Goal: Task Accomplishment & Management: Use online tool/utility

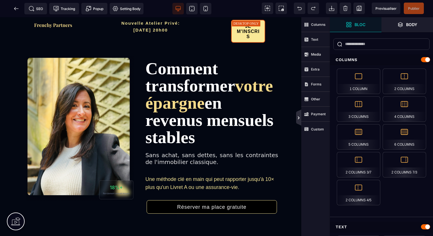
click at [298, 118] on icon at bounding box center [299, 117] width 2 height 3
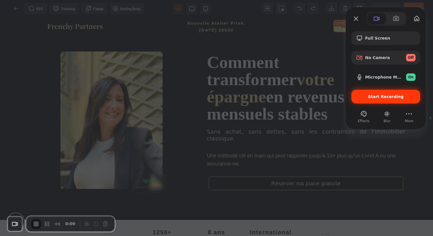
click at [358, 97] on span "Start Recording" at bounding box center [386, 96] width 60 height 5
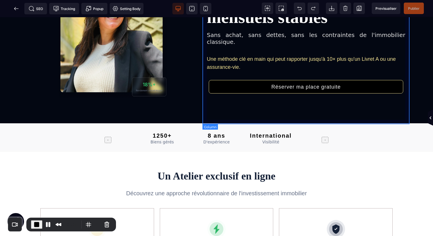
scroll to position [106, 0]
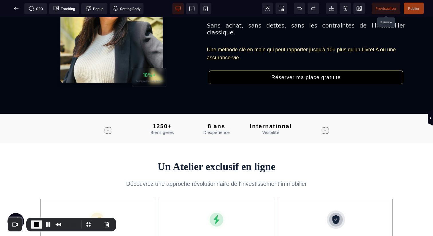
click at [387, 11] on span "Previsualiser" at bounding box center [385, 8] width 29 height 11
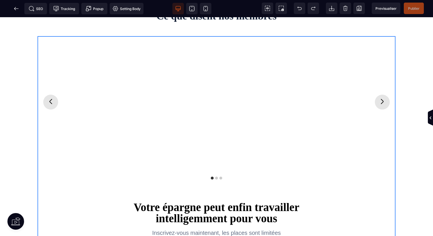
scroll to position [849, 0]
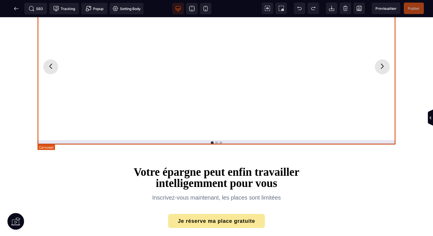
click at [225, 137] on div at bounding box center [216, 67] width 358 height 152
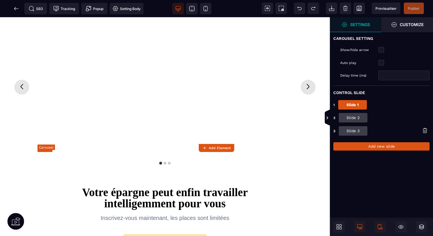
scroll to position [868, 0]
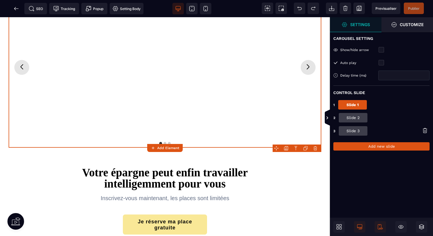
click at [352, 114] on button "Slide 2" at bounding box center [353, 117] width 29 height 9
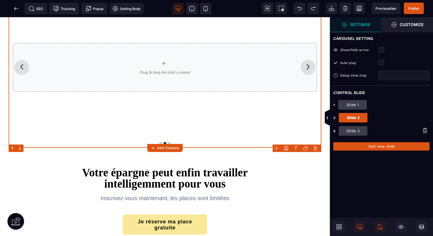
click at [173, 146] on strong "Add Element" at bounding box center [168, 148] width 22 height 4
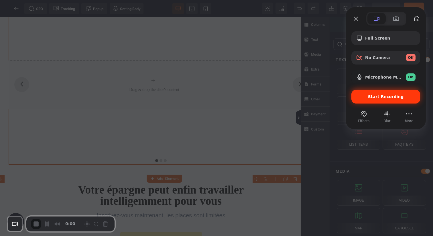
click at [368, 92] on div "Start Recording" at bounding box center [385, 97] width 69 height 14
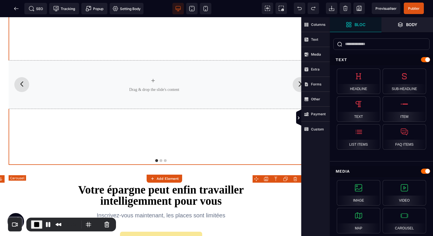
scroll to position [881, 23]
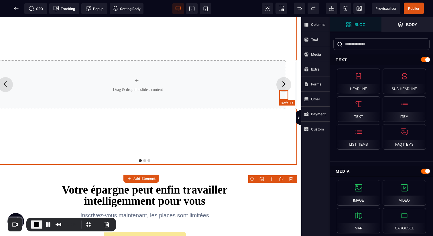
click at [280, 88] on icon "Next slide" at bounding box center [283, 83] width 9 height 9
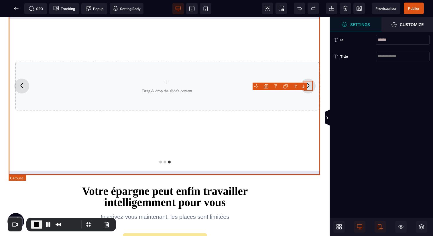
scroll to position [838, 0]
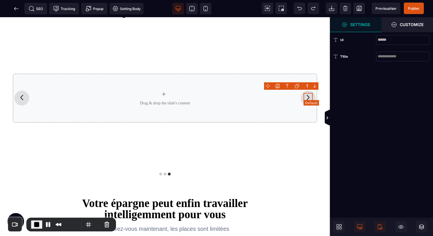
click at [311, 94] on icon "Next slide" at bounding box center [307, 97] width 9 height 9
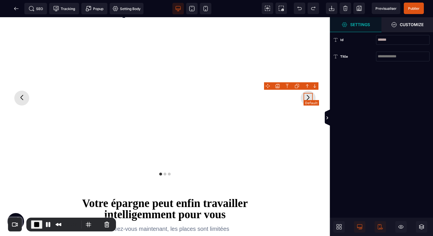
click at [310, 94] on icon "Next slide" at bounding box center [307, 97] width 9 height 9
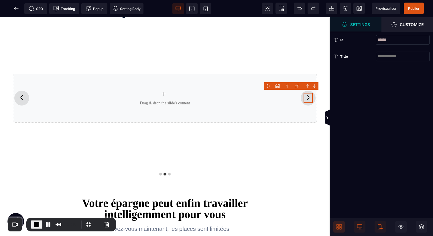
click at [340, 230] on span at bounding box center [338, 226] width 11 height 11
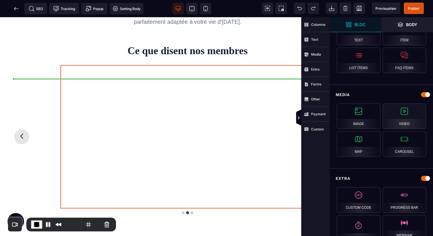
scroll to position [0, 0]
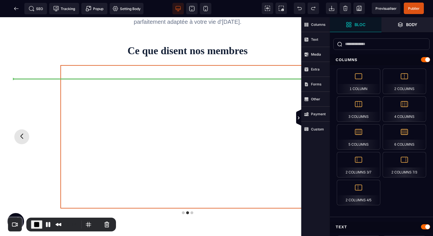
select select "**"
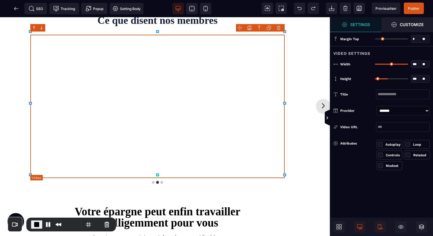
scroll to position [834, 41]
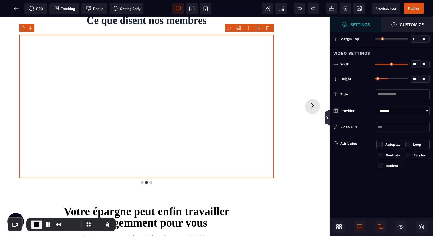
click at [329, 119] on icon at bounding box center [327, 117] width 5 height 5
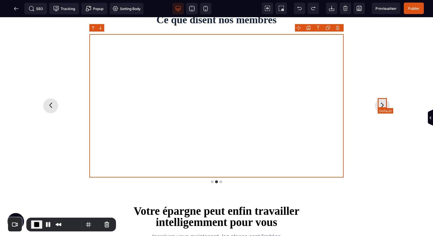
click at [382, 101] on icon "Next slide" at bounding box center [381, 104] width 9 height 9
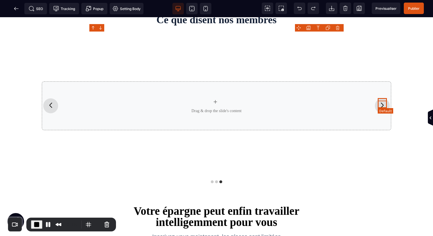
scroll to position [834, 0]
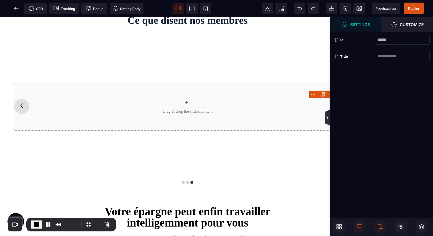
click at [327, 117] on icon at bounding box center [327, 117] width 2 height 3
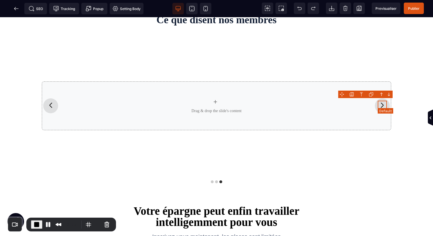
click at [384, 104] on icon "Next slide" at bounding box center [381, 104] width 9 height 9
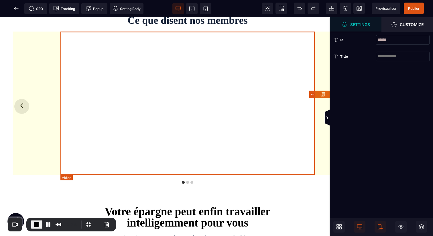
click at [256, 149] on div at bounding box center [187, 106] width 254 height 143
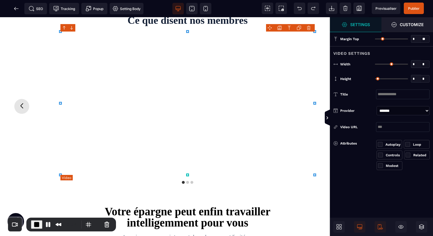
type input "*"
type input "***"
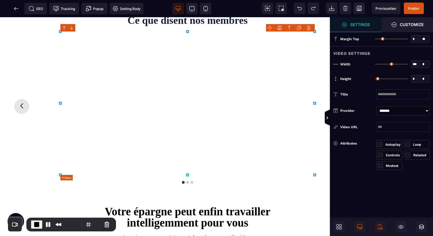
type input "***"
select select "**"
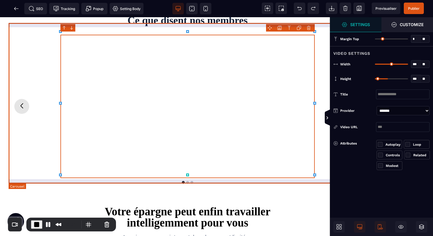
click at [290, 177] on div at bounding box center [188, 106] width 358 height 152
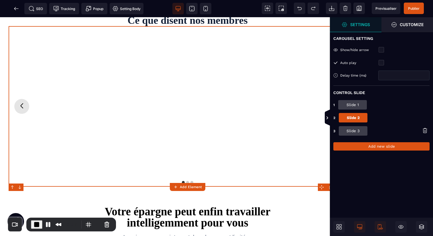
click at [355, 130] on button "Slide 3" at bounding box center [353, 130] width 29 height 9
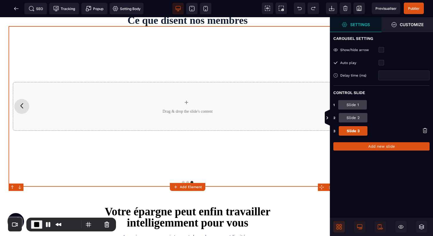
click at [341, 229] on icon at bounding box center [340, 228] width 2 height 2
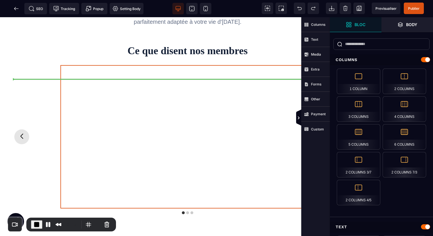
select select "**"
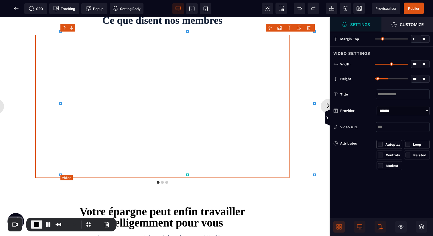
scroll to position [834, 41]
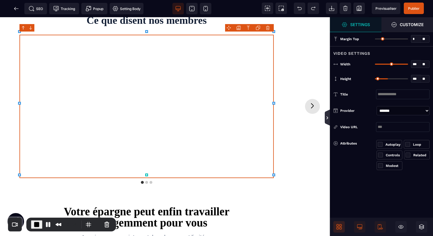
click at [328, 116] on icon at bounding box center [327, 117] width 5 height 5
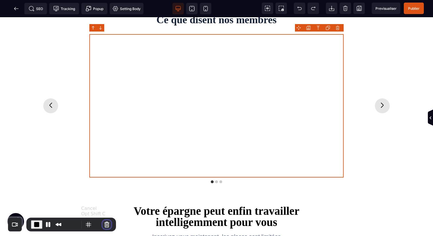
click at [105, 225] on button "Cancel Recording" at bounding box center [106, 223] width 9 height 9
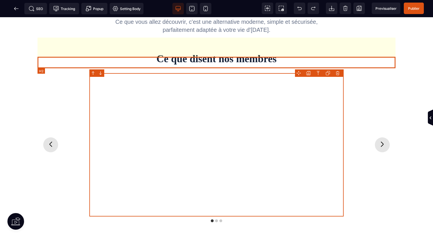
scroll to position [772, 0]
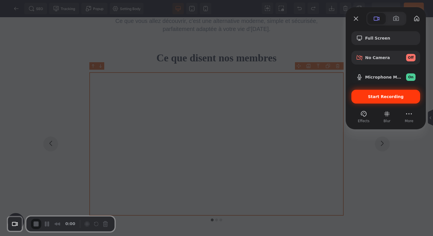
click at [353, 96] on div "Start Recording" at bounding box center [385, 97] width 69 height 14
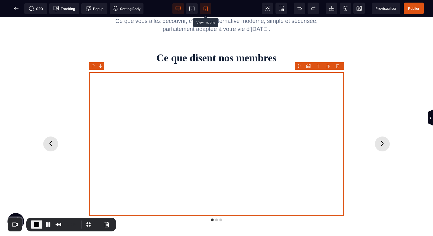
click at [202, 9] on span at bounding box center [205, 8] width 11 height 11
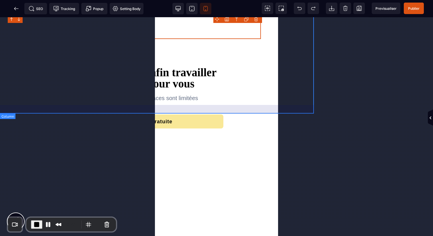
scroll to position [1739, 209]
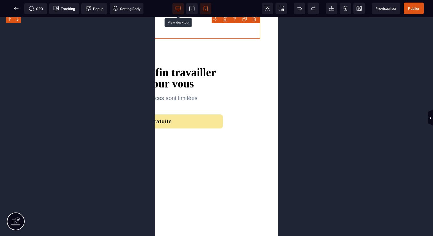
click at [181, 8] on span at bounding box center [177, 8] width 11 height 11
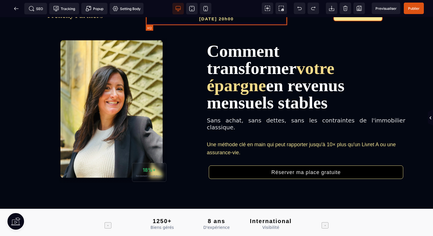
scroll to position [0, 0]
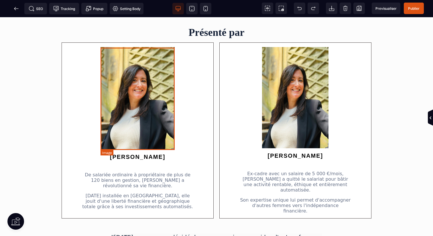
click at [168, 116] on img at bounding box center [137, 98] width 74 height 102
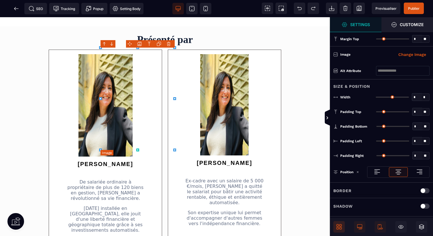
type input "*"
type input "**"
type input "*"
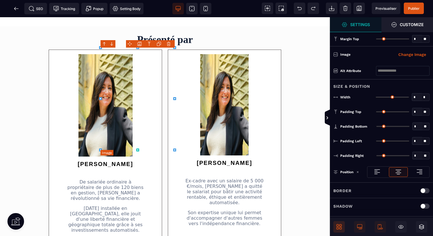
type input "*"
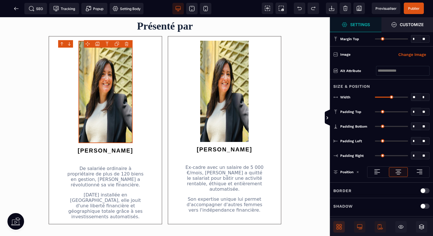
click at [417, 96] on input "**" at bounding box center [416, 97] width 10 height 7
type input "*"
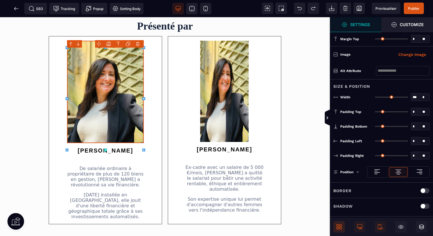
type input "****"
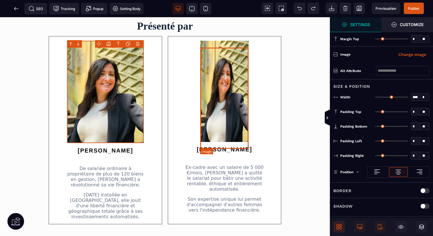
click at [239, 111] on img at bounding box center [224, 91] width 48 height 101
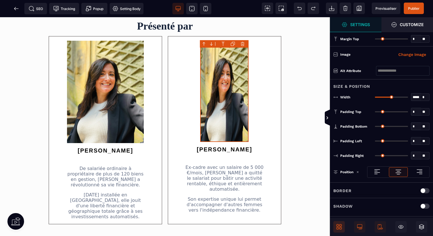
click at [420, 97] on input "*****" at bounding box center [416, 97] width 10 height 7
type input "*"
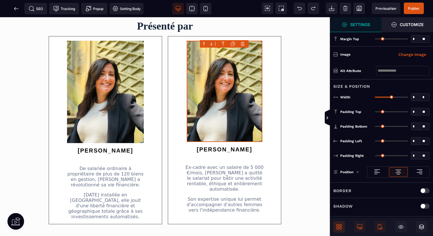
type input "*"
type input "****"
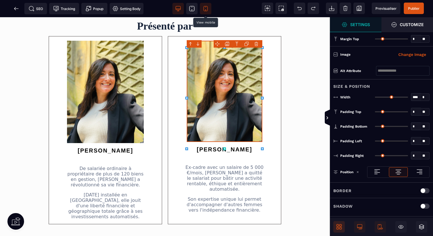
click at [205, 7] on icon at bounding box center [206, 9] width 6 height 6
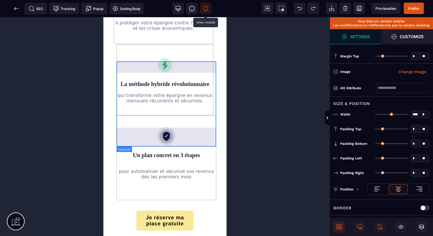
scroll to position [680, 0]
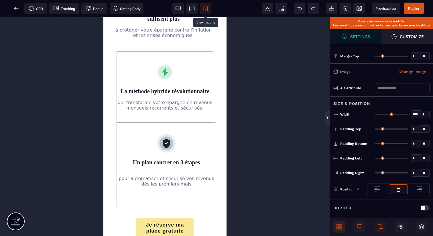
click at [329, 120] on icon at bounding box center [327, 117] width 5 height 16
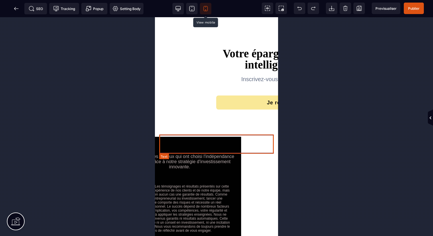
scroll to position [1753, 0]
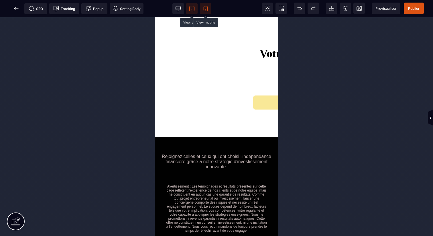
click at [193, 8] on icon at bounding box center [192, 9] width 6 height 6
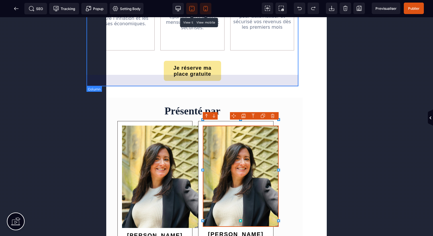
scroll to position [393, 24]
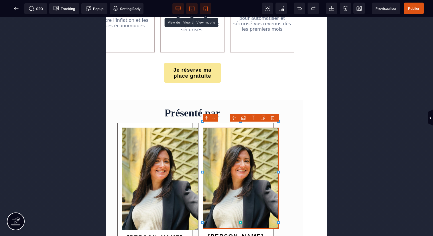
click at [175, 13] on span at bounding box center [177, 8] width 11 height 11
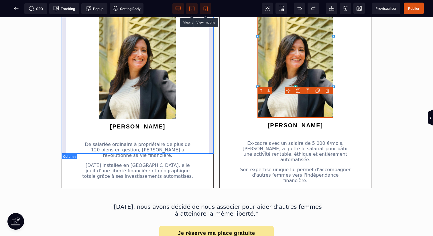
scroll to position [473, 0]
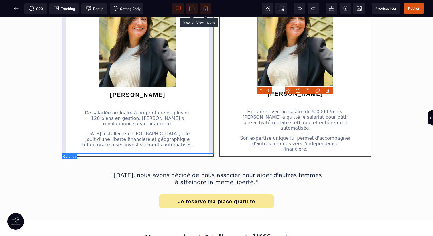
click at [212, 107] on div "[PERSON_NAME] ordinaire à propriétaire de plus de 120 biens en gestion, [PERSON…" at bounding box center [138, 69] width 152 height 176
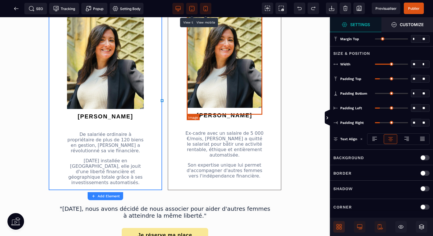
scroll to position [454, 0]
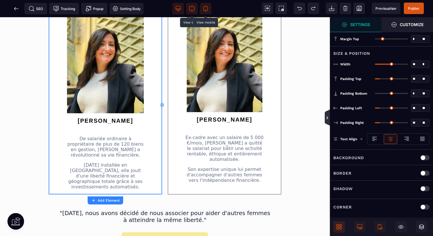
click at [327, 118] on icon at bounding box center [327, 117] width 2 height 3
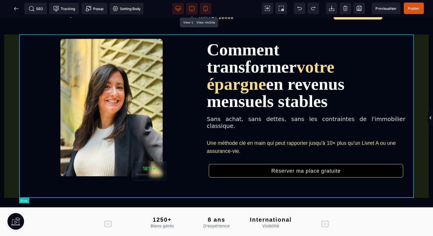
scroll to position [0, 0]
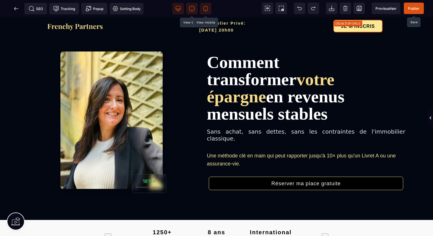
click at [409, 5] on span "Publier" at bounding box center [414, 8] width 20 height 11
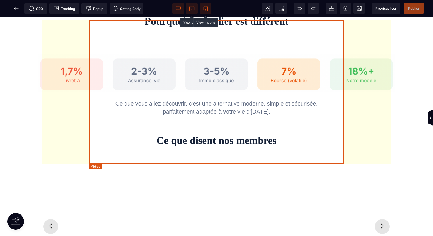
scroll to position [955, 0]
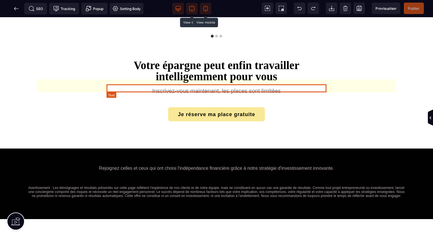
click at [202, 87] on p "Inscrivez-vous maintenant, les places sont limitées" at bounding box center [216, 91] width 220 height 8
select select "***"
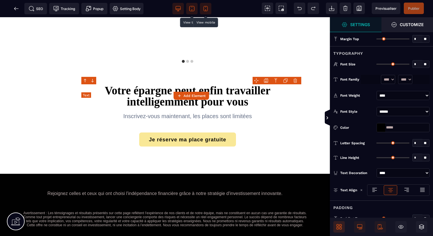
type input "**"
type input "*"
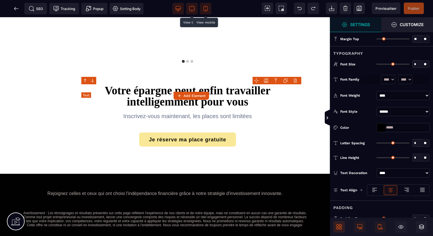
type input "*"
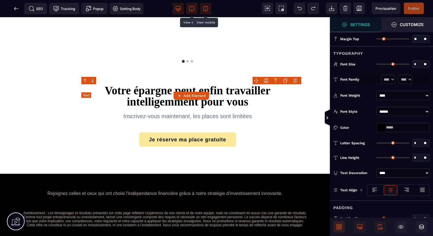
type input "*"
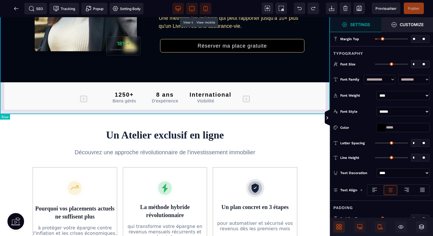
scroll to position [119, 0]
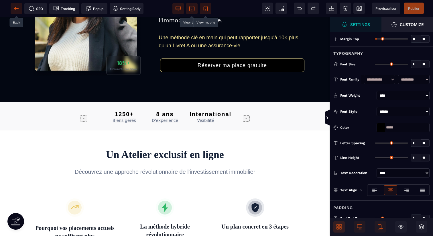
click at [15, 13] on span at bounding box center [16, 8] width 11 height 11
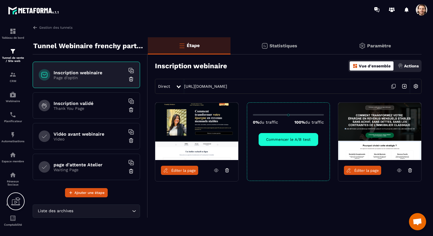
click at [98, 108] on p "Thank You Page" at bounding box center [90, 108] width 72 height 5
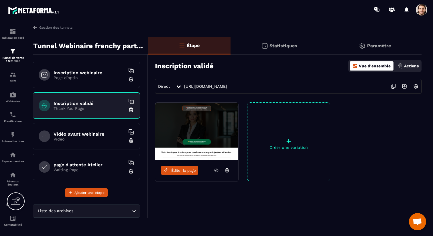
click at [171, 168] on link "Éditer la page" at bounding box center [179, 169] width 37 height 9
